Goal: Communication & Community: Participate in discussion

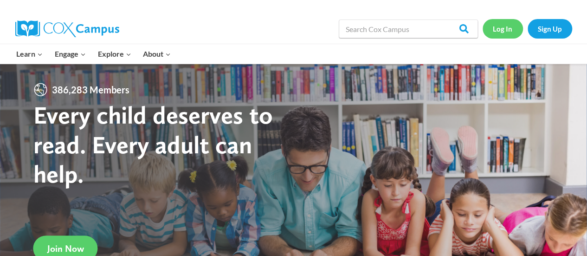
click at [512, 26] on link "Log In" at bounding box center [502, 28] width 40 height 19
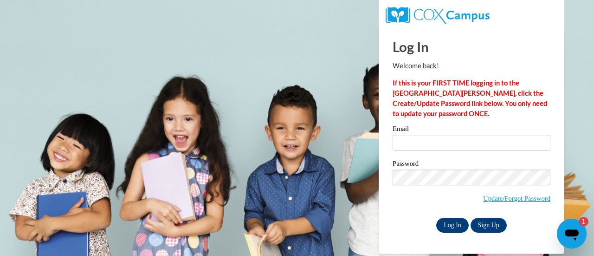
type input "[PERSON_NAME][EMAIL_ADDRESS][PERSON_NAME][DOMAIN_NAME]"
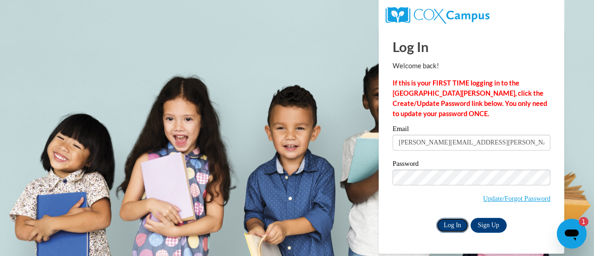
click at [445, 223] on input "Log In" at bounding box center [452, 224] width 32 height 15
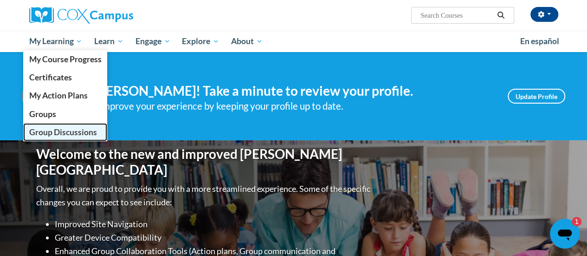
click at [62, 134] on span "Group Discussions" at bounding box center [63, 132] width 68 height 10
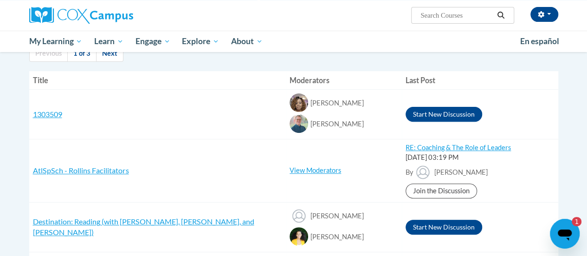
scroll to position [104, 0]
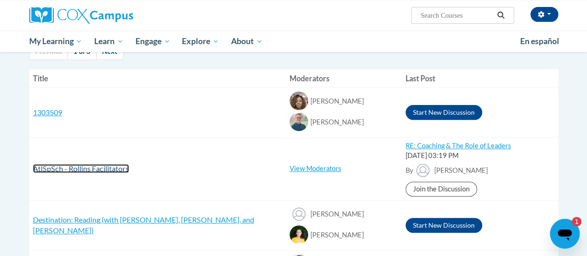
click at [83, 171] on span "AtlSpSch - Rollins Facilitators" at bounding box center [81, 168] width 96 height 9
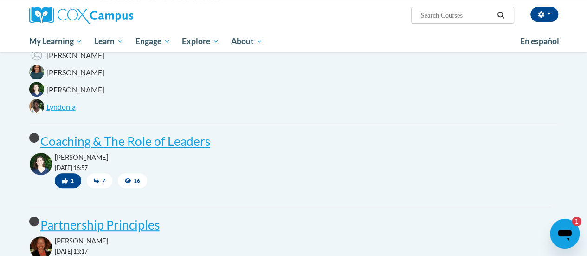
scroll to position [146, 0]
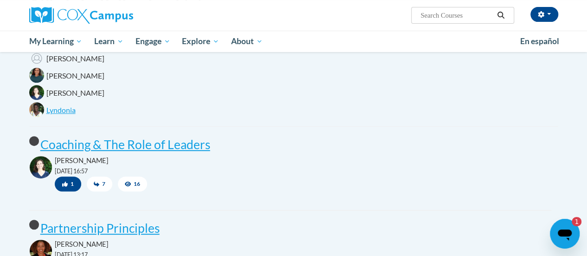
click at [103, 187] on span "7" at bounding box center [100, 183] width 26 height 15
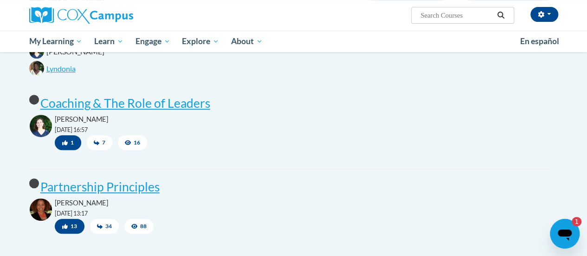
scroll to position [186, 0]
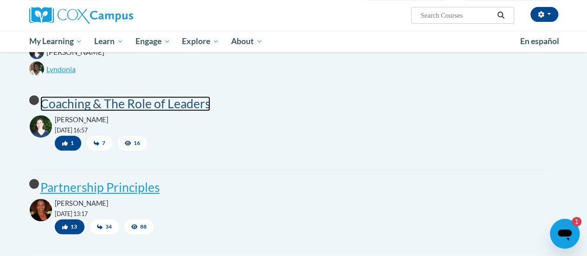
click at [179, 104] on post "Coaching & The Role of Leaders" at bounding box center [125, 103] width 170 height 15
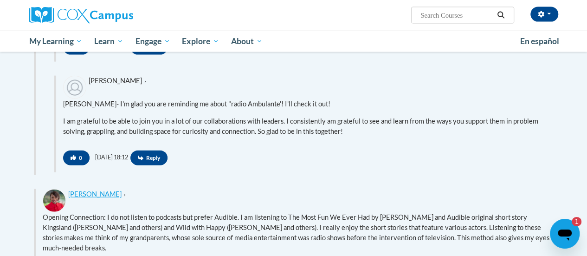
scroll to position [1041, 0]
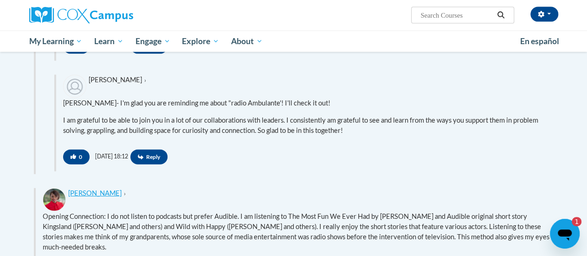
drag, startPoint x: 304, startPoint y: 205, endPoint x: 227, endPoint y: 175, distance: 83.1
click at [227, 175] on div "AtlSpSch - [PERSON_NAME] Facilitators Moderators [PERSON_NAME] [PERSON_NAME] [P…" at bounding box center [293, 4] width 529 height 1813
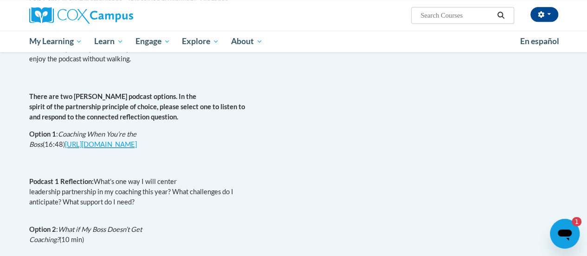
scroll to position [483, 0]
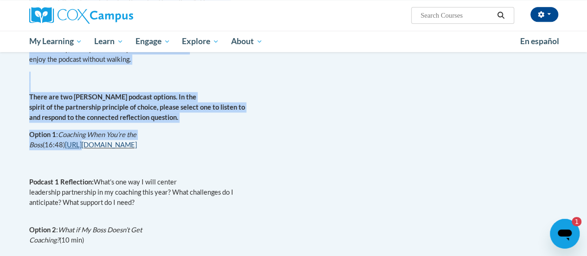
drag, startPoint x: 28, startPoint y: 95, endPoint x: 83, endPoint y: 143, distance: 73.6
click at [83, 143] on div "[PERSON_NAME] [DATE] 16:57 1 7 17 Reply Coaching & The Role of Leaders Happy [D…" at bounding box center [290, 89] width 536 height 580
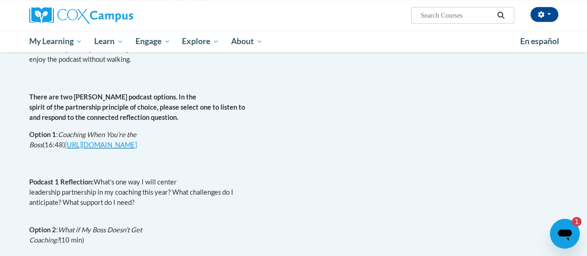
click at [70, 175] on div "Happy [DATE]! Please take some time to respond to the prompts below and then to…" at bounding box center [290, 114] width 522 height 520
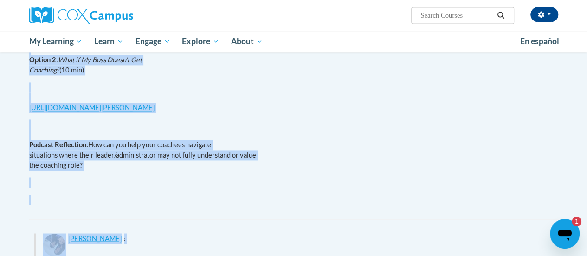
scroll to position [688, 0]
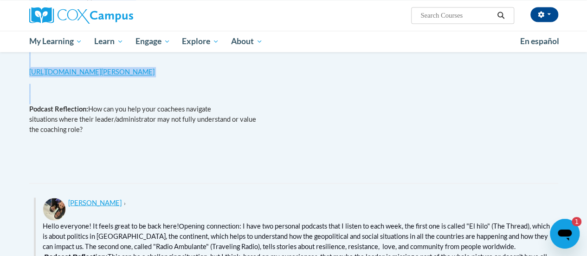
drag, startPoint x: 30, startPoint y: 97, endPoint x: 193, endPoint y: 148, distance: 170.7
copy div "There are two [PERSON_NAME] podcast options. In the spirit of the partnership p…"
click at [295, 132] on p "Podcast Reflection: How can you help your coachees navigate situations where th…" at bounding box center [290, 119] width 522 height 31
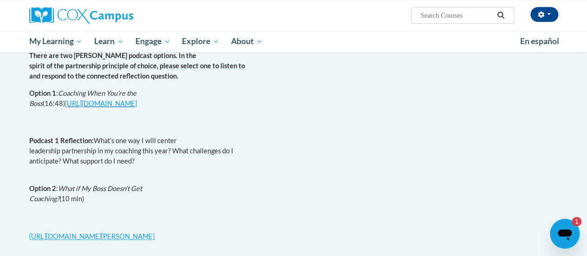
scroll to position [524, 0]
click at [137, 102] on link "[URL][DOMAIN_NAME]" at bounding box center [101, 103] width 72 height 8
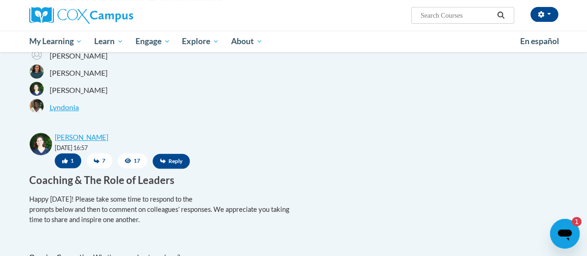
scroll to position [142, 0]
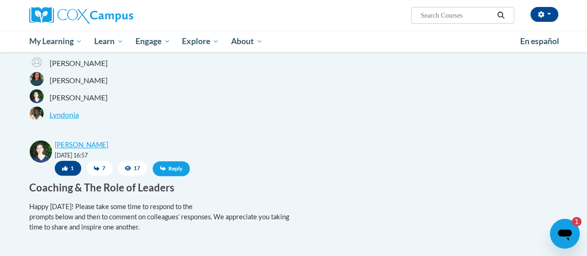
click at [172, 169] on span "Reply" at bounding box center [171, 168] width 37 height 15
click at [172, 164] on span "Reply" at bounding box center [171, 168] width 37 height 15
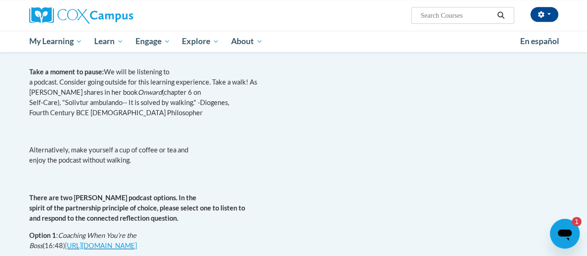
scroll to position [412, 0]
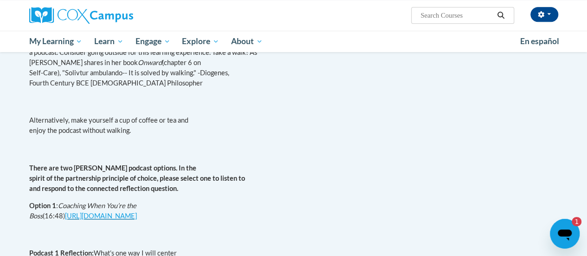
drag, startPoint x: 214, startPoint y: 125, endPoint x: 157, endPoint y: 152, distance: 62.6
click at [157, 152] on div "Happy [DATE]! Please take some time to respond to the prompts below and then to…" at bounding box center [290, 185] width 522 height 520
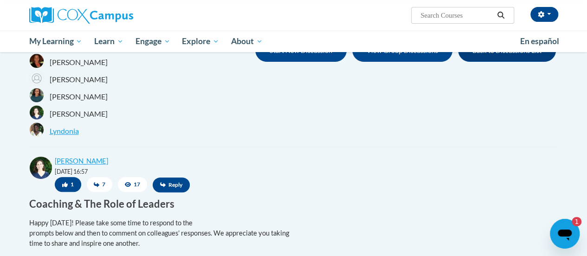
scroll to position [128, 0]
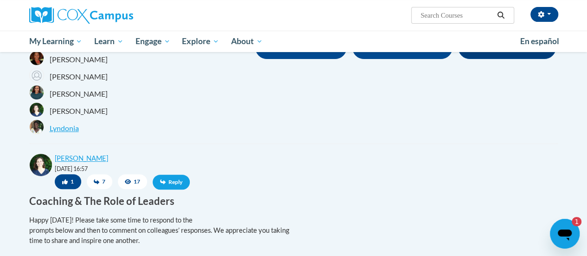
click at [175, 178] on span "Reply" at bounding box center [171, 181] width 37 height 15
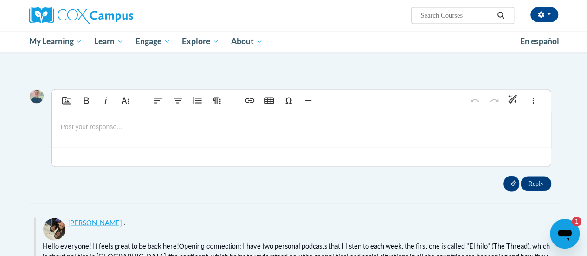
scroll to position [770, 0]
click at [120, 136] on div at bounding box center [300, 129] width 499 height 35
click at [59, 129] on div "I do like podcasts when driving on the road." at bounding box center [300, 129] width 499 height 35
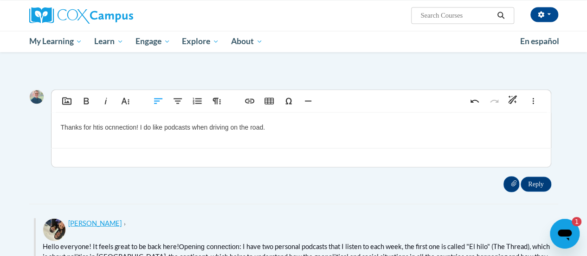
click at [103, 124] on p "Thanks for htis ocnnection! I do like podcasts when driving on the road." at bounding box center [301, 127] width 480 height 10
click at [276, 125] on p "Thanks for this connection! I do like podcasts when driving on the road." at bounding box center [301, 127] width 480 height 10
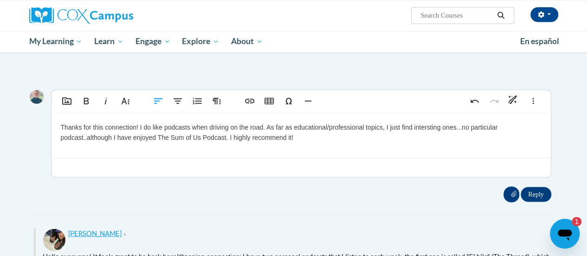
click at [424, 130] on p "Thanks for this connection! I do like podcasts when driving on the road. As far…" at bounding box center [301, 132] width 480 height 21
click at [319, 142] on div "Thanks for this connection! I do like podcasts when driving on the road. As far…" at bounding box center [300, 135] width 499 height 46
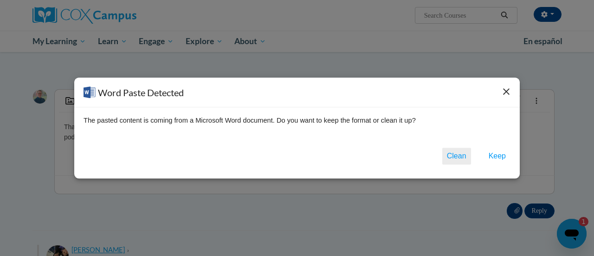
click at [449, 162] on button "Clean" at bounding box center [456, 155] width 29 height 17
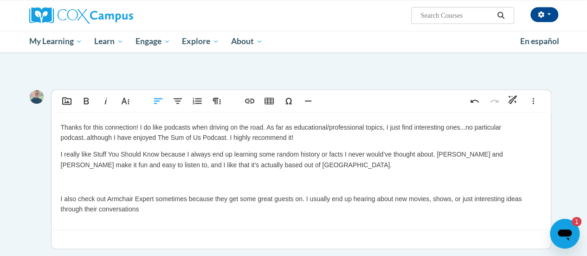
click at [59, 186] on div "Thanks for this connection! I do like podcasts when driving on the road. As far…" at bounding box center [300, 170] width 499 height 117
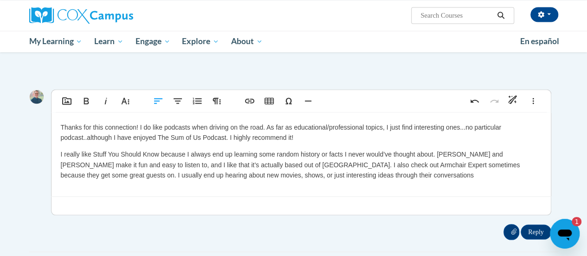
click at [58, 153] on div "Thanks for this connection! I do like podcasts when driving on the road. As far…" at bounding box center [300, 153] width 499 height 83
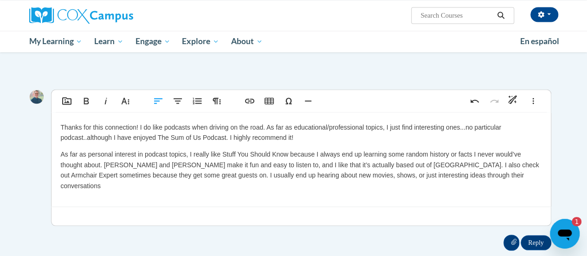
click at [301, 137] on p "Thanks for this connection! I do like podcasts when driving on the road. As far…" at bounding box center [301, 132] width 480 height 21
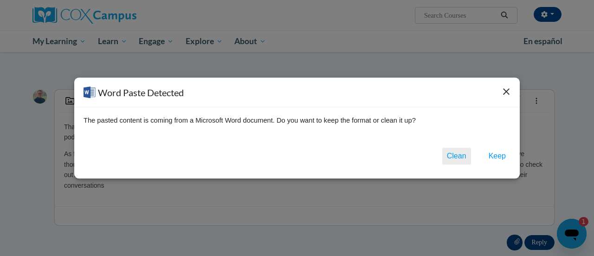
click at [446, 155] on button "Clean" at bounding box center [456, 155] width 29 height 17
type textarea "<p>Thanks for this connection! I do like podcasts when driving on the road. As …"
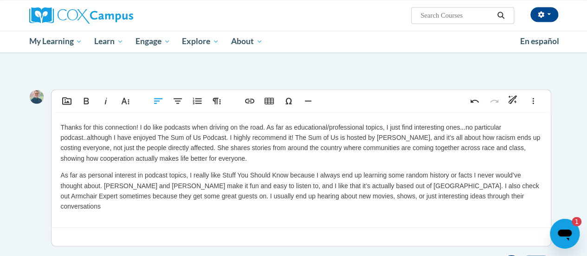
scroll to position [863, 0]
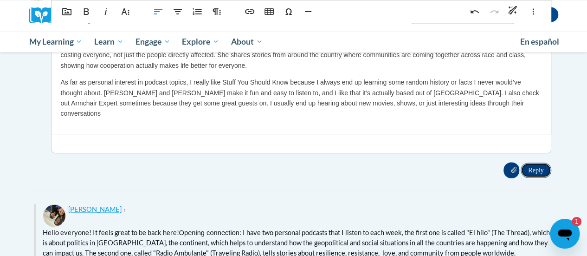
click at [528, 162] on input "Reply" at bounding box center [535, 169] width 30 height 15
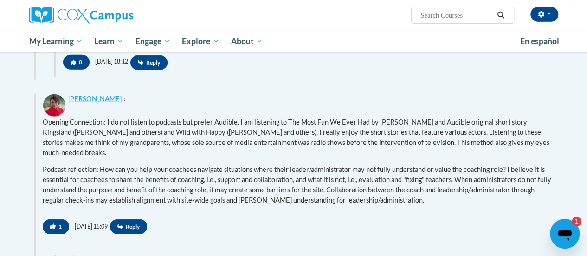
scroll to position [1241, 0]
click at [123, 226] on icon at bounding box center [120, 226] width 6 height 5
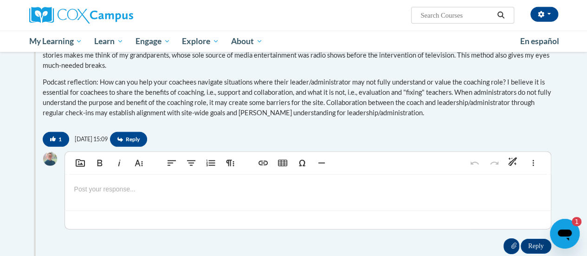
scroll to position [1328, 0]
click at [181, 199] on div at bounding box center [308, 190] width 486 height 35
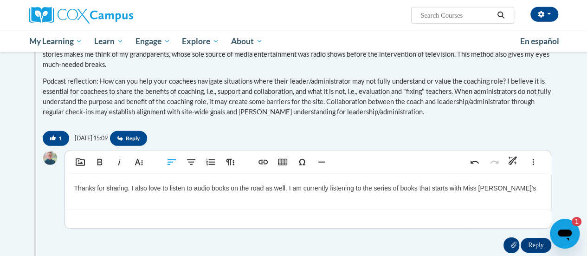
click at [502, 185] on p "Thanks for sharing. I also love to listen to audio books on the road as well. I…" at bounding box center [307, 188] width 467 height 10
click at [518, 186] on p "Thanks for sharing. I also love to listen to audio books on the road as well. I…" at bounding box center [307, 188] width 467 height 10
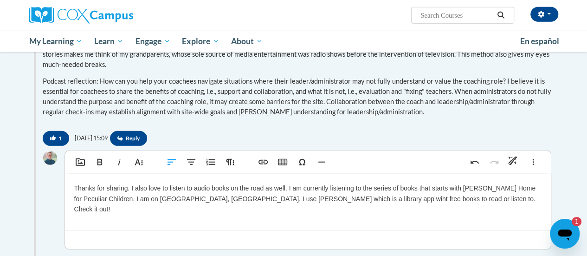
click at [317, 198] on p "Thanks for sharing. I also love to listen to audio books on the road as well. I…" at bounding box center [307, 198] width 467 height 31
type textarea "<p>Thanks for sharing. I also love to listen to audio books on the road as well…"
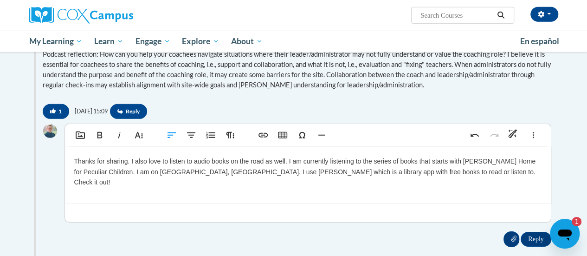
scroll to position [1356, 0]
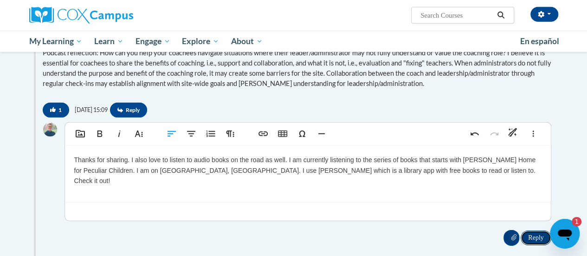
click at [531, 230] on input "Reply" at bounding box center [535, 237] width 30 height 15
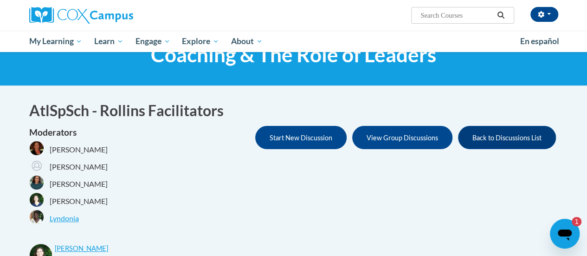
scroll to position [0, 0]
